Goal: Find specific page/section: Find specific page/section

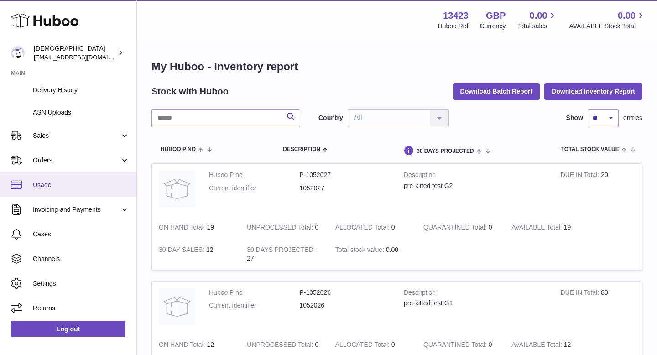
scroll to position [146, 0]
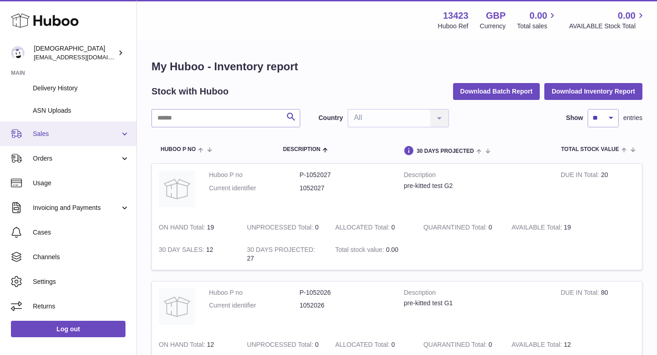
click at [49, 128] on link "Sales" at bounding box center [68, 133] width 136 height 25
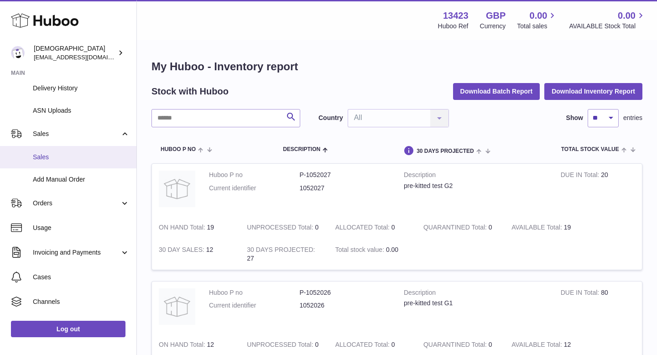
click at [55, 152] on link "Sales" at bounding box center [68, 157] width 136 height 22
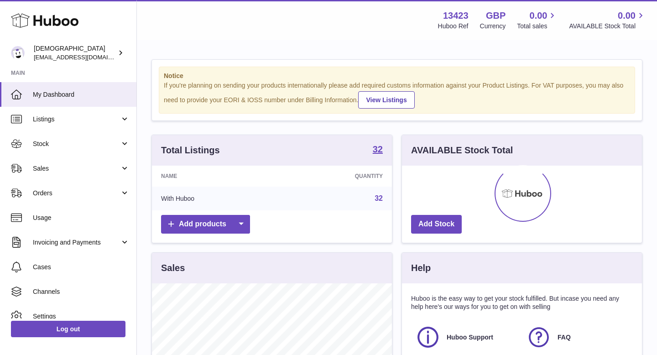
scroll to position [142, 240]
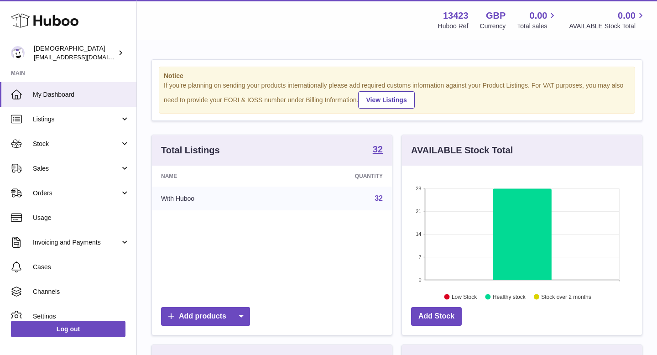
click at [55, 152] on link "Stock" at bounding box center [68, 143] width 136 height 25
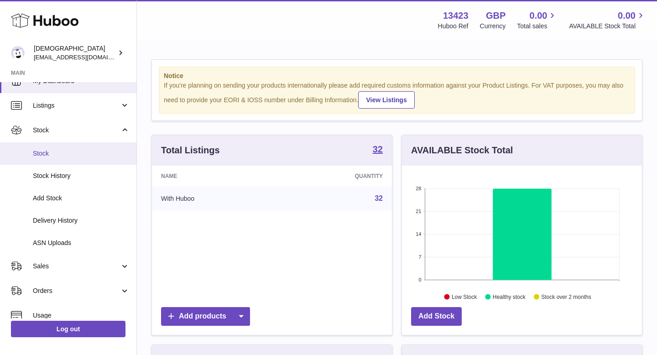
scroll to position [15, 0]
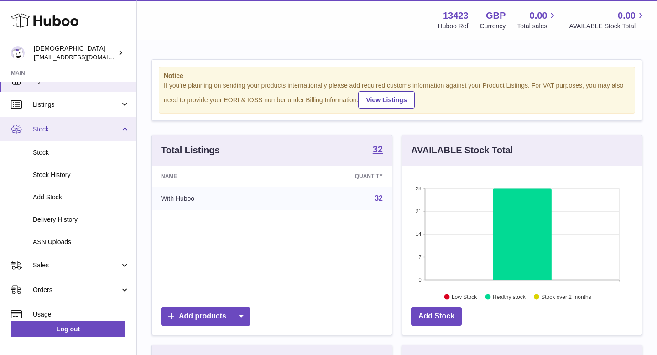
click at [43, 131] on span "Stock" at bounding box center [76, 129] width 87 height 9
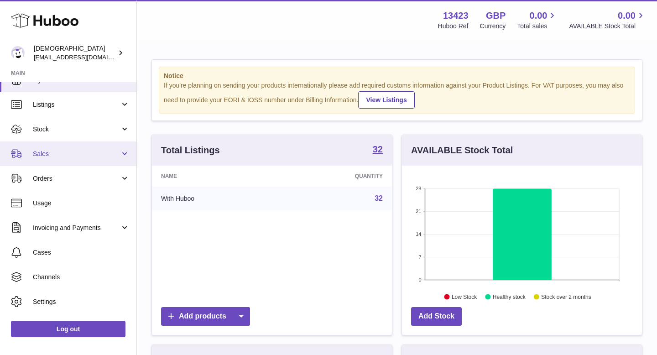
click at [42, 156] on span "Sales" at bounding box center [76, 154] width 87 height 9
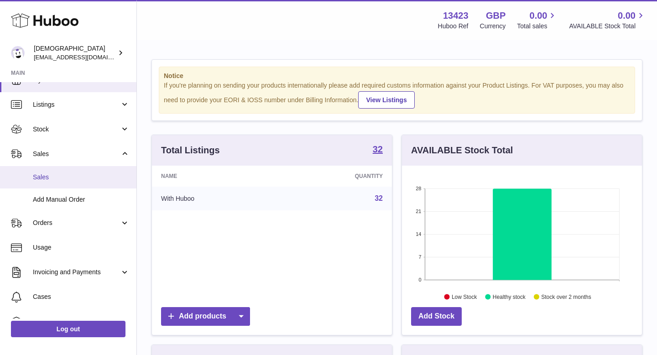
click at [45, 173] on span "Sales" at bounding box center [81, 177] width 97 height 9
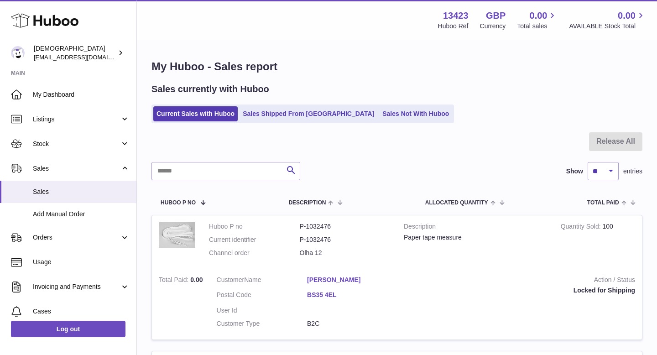
click at [270, 118] on link "Sales Shipped From Huboo" at bounding box center [308, 113] width 138 height 15
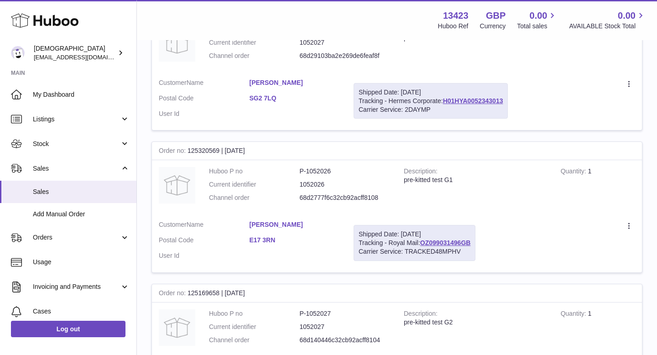
scroll to position [185, 0]
